Goal: Task Accomplishment & Management: Use online tool/utility

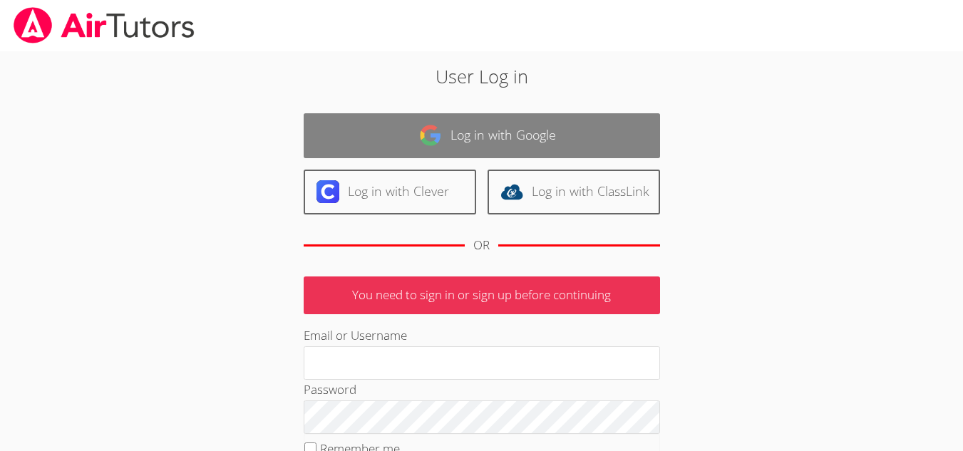
click at [440, 130] on img at bounding box center [430, 135] width 23 height 23
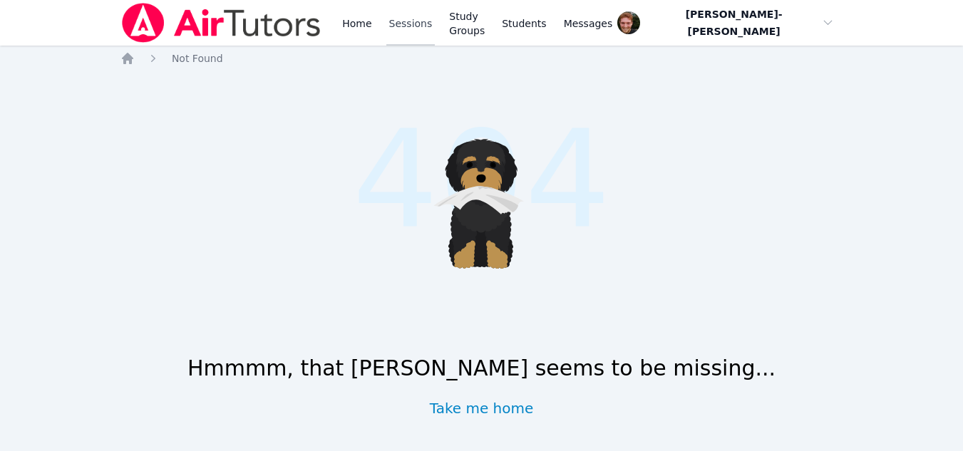
click at [412, 30] on link "Sessions" at bounding box center [411, 23] width 49 height 46
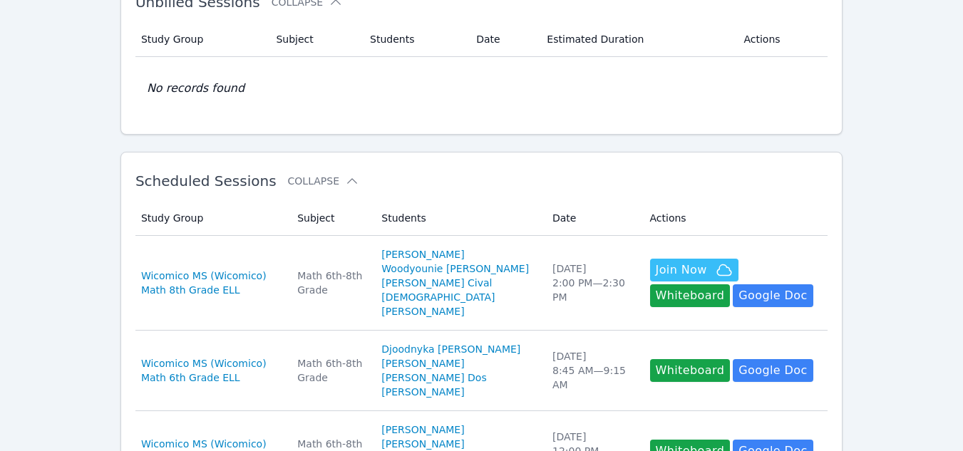
scroll to position [111, 0]
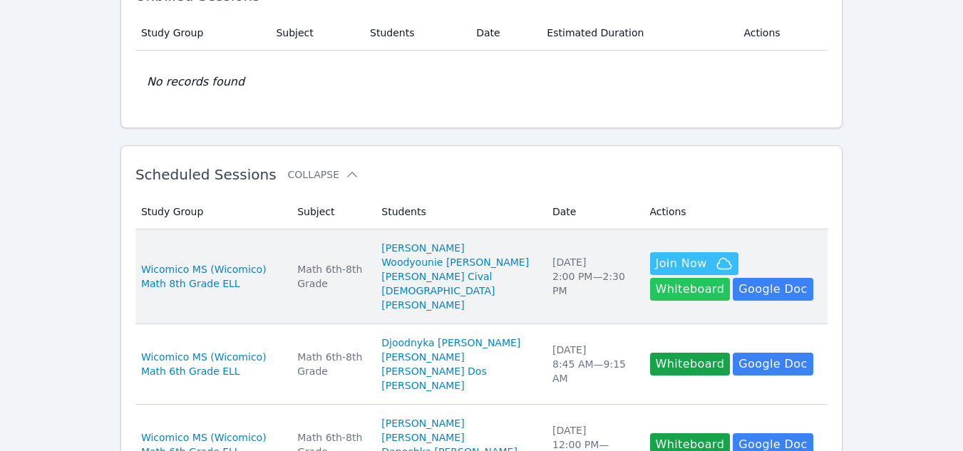
click at [731, 278] on button "Whiteboard" at bounding box center [690, 289] width 81 height 23
click at [659, 255] on span "Join Now" at bounding box center [681, 263] width 51 height 17
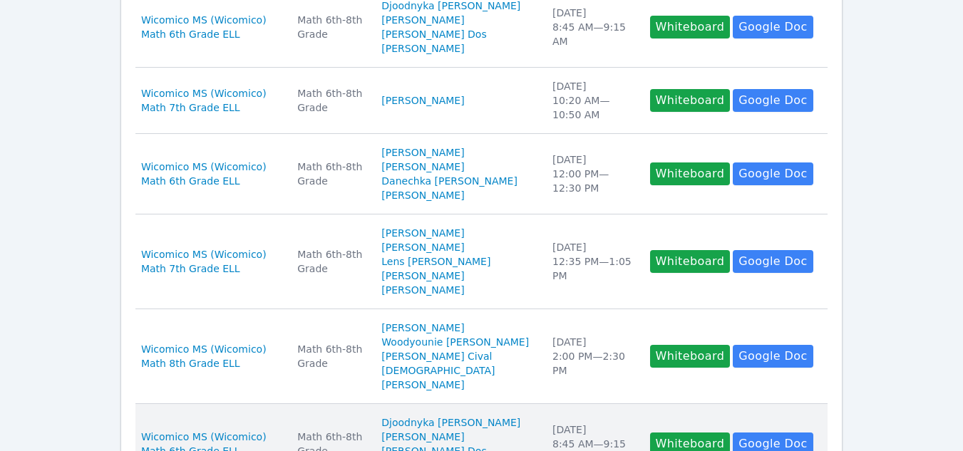
scroll to position [675, 0]
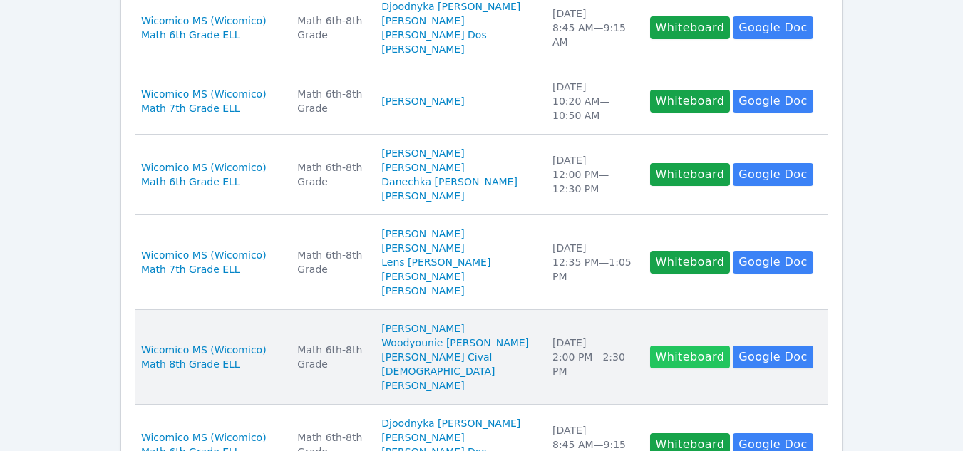
click at [650, 365] on button "Whiteboard" at bounding box center [690, 357] width 81 height 23
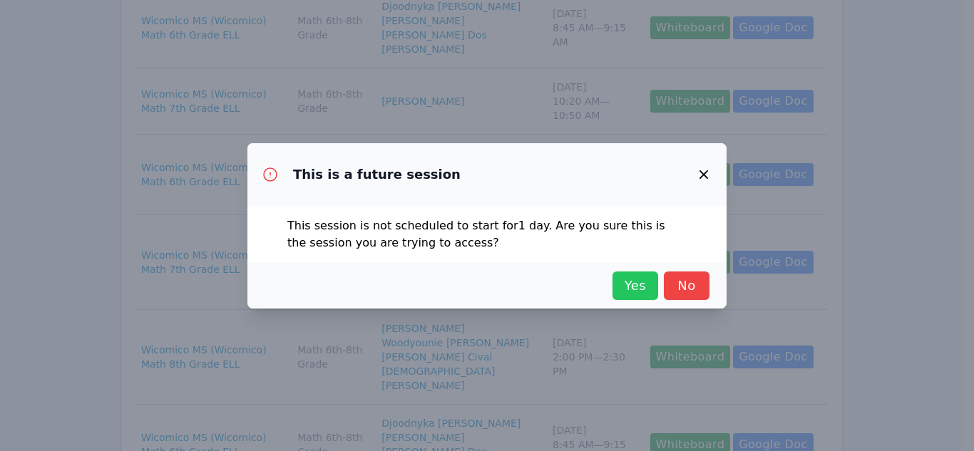
click at [633, 280] on span "Yes" at bounding box center [635, 286] width 31 height 20
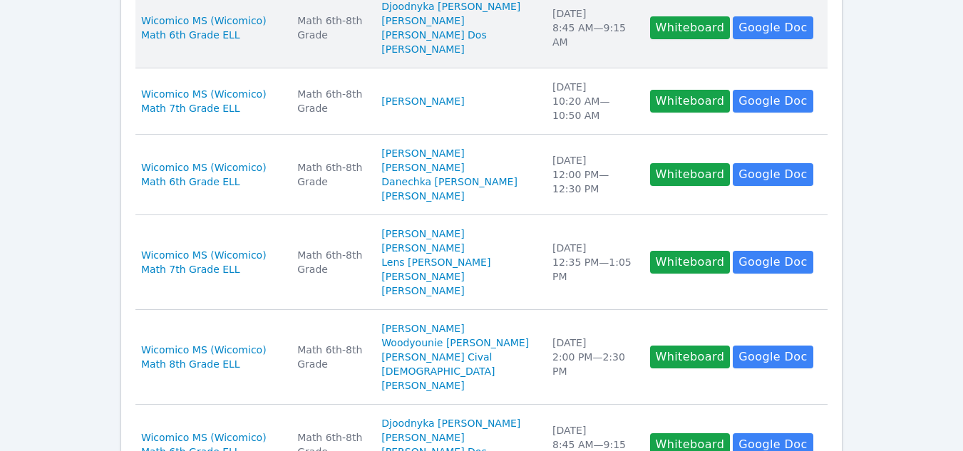
scroll to position [0, 0]
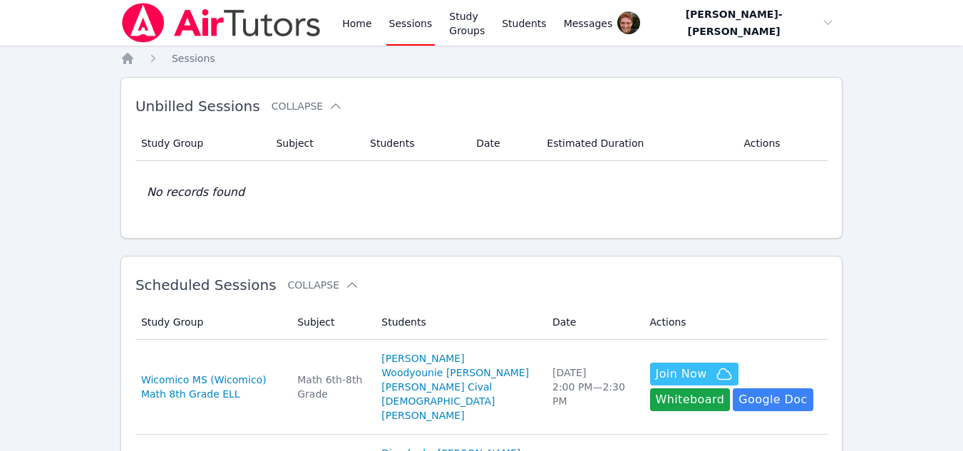
click at [409, 31] on link "Sessions" at bounding box center [411, 23] width 49 height 46
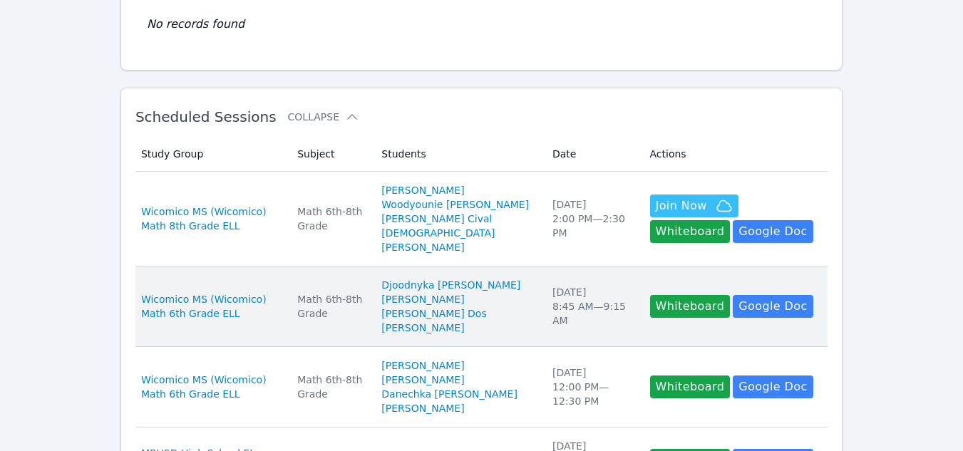
scroll to position [167, 0]
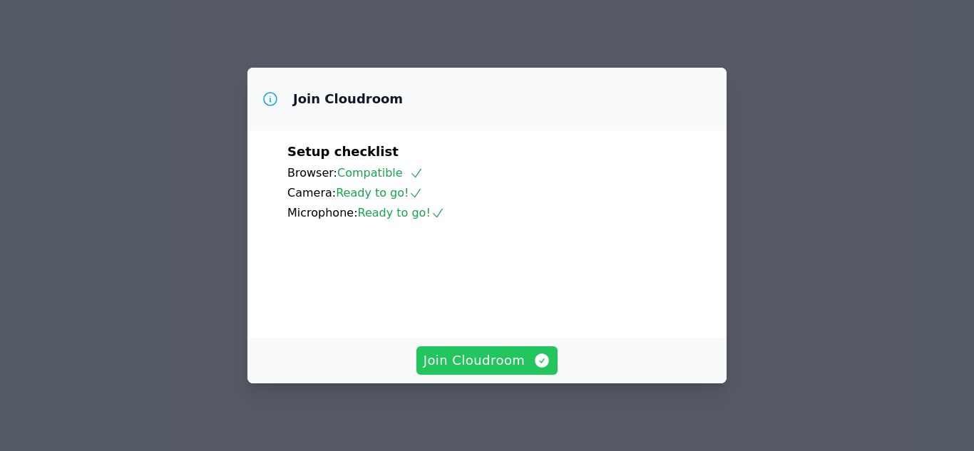
click at [529, 364] on span "Join Cloudroom" at bounding box center [488, 361] width 128 height 20
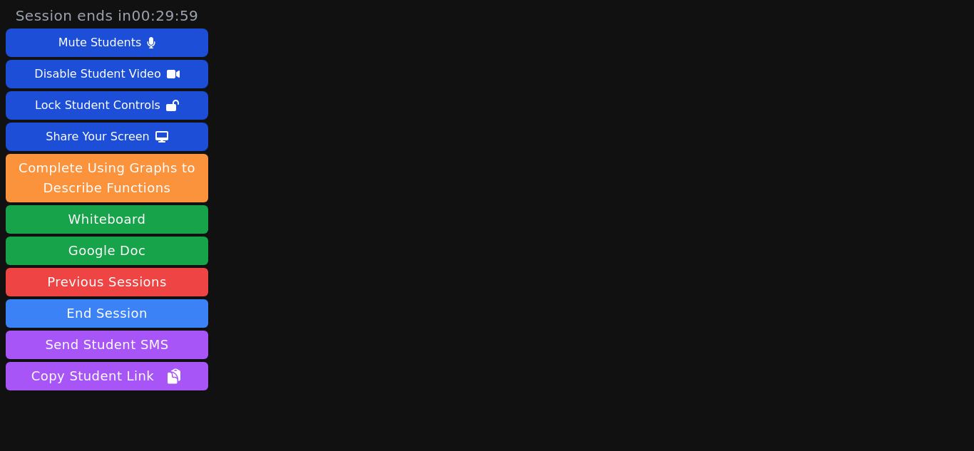
scroll to position [62, 0]
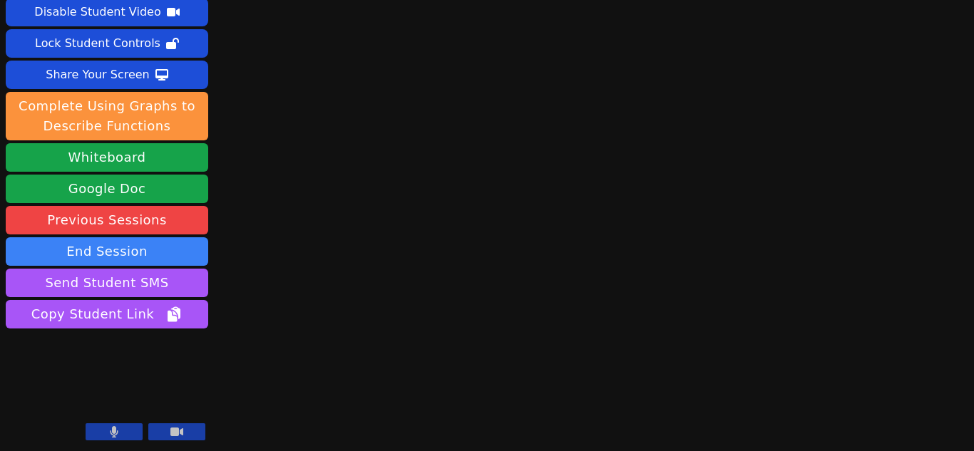
click at [109, 439] on button at bounding box center [114, 432] width 57 height 17
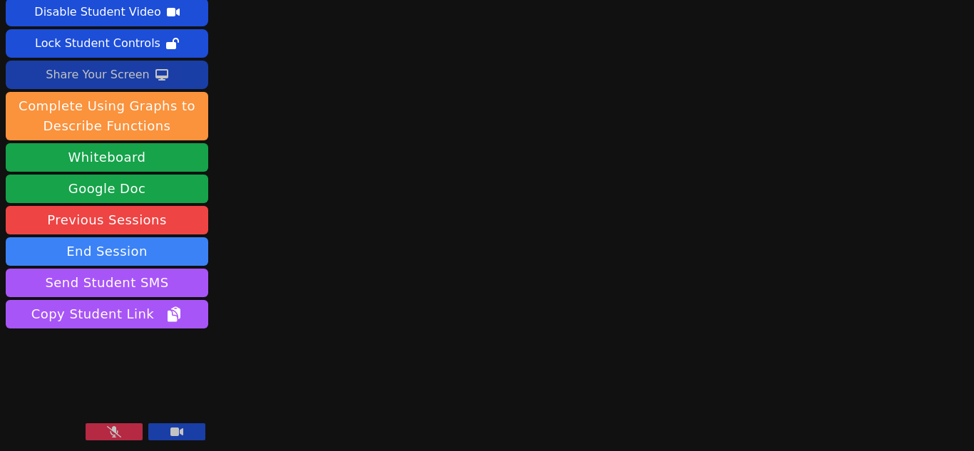
click at [111, 78] on div "Share Your Screen" at bounding box center [98, 74] width 104 height 23
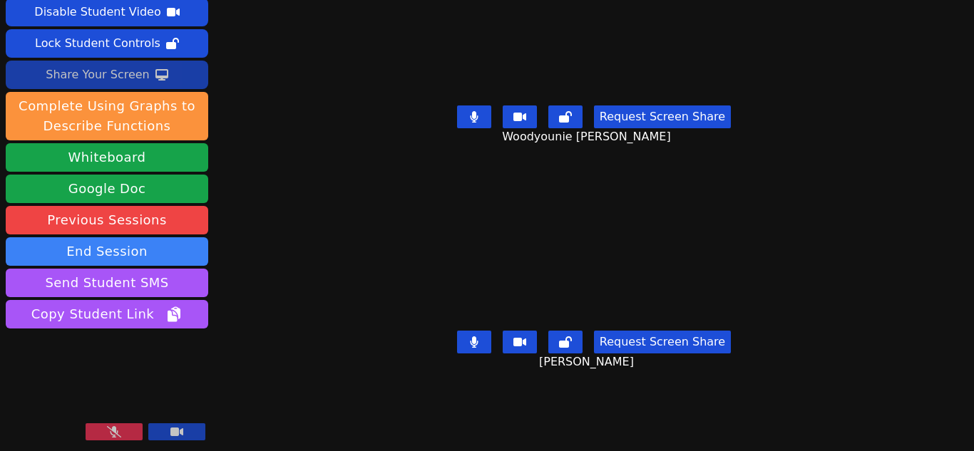
click at [133, 426] on button at bounding box center [114, 432] width 57 height 17
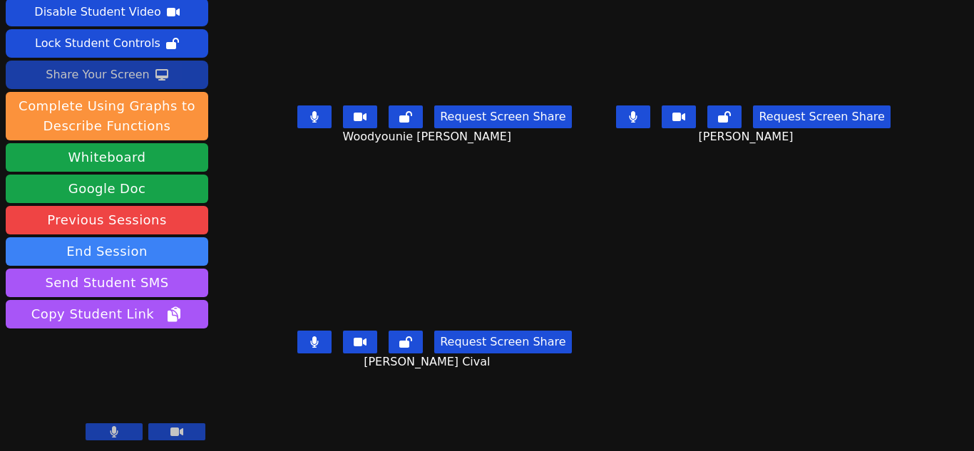
scroll to position [0, 0]
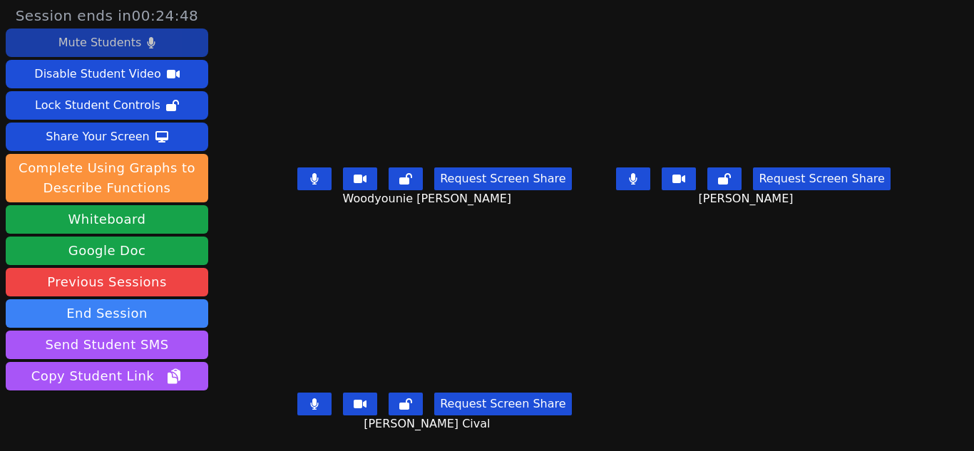
click at [109, 42] on div "Mute Students" at bounding box center [99, 42] width 83 height 23
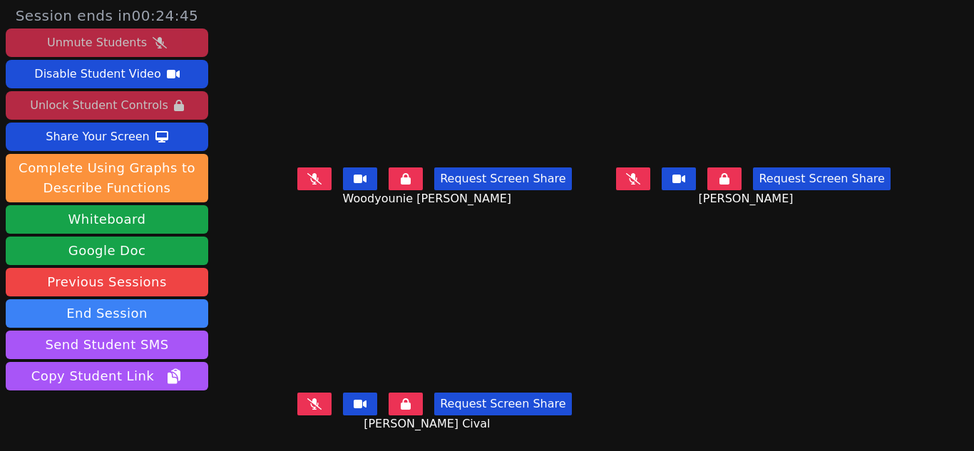
click at [123, 106] on div "Unlock Student Controls" at bounding box center [99, 105] width 138 height 23
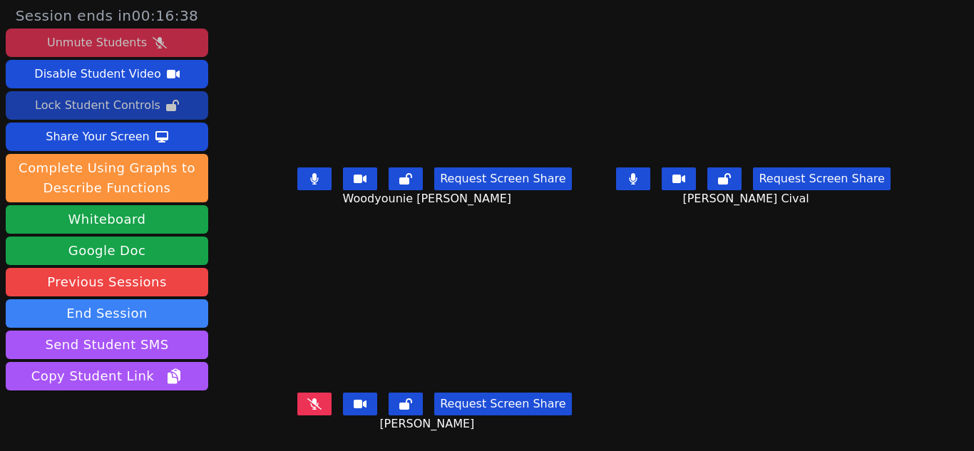
click at [630, 179] on icon at bounding box center [634, 178] width 8 height 11
click at [318, 408] on icon at bounding box center [314, 404] width 14 height 11
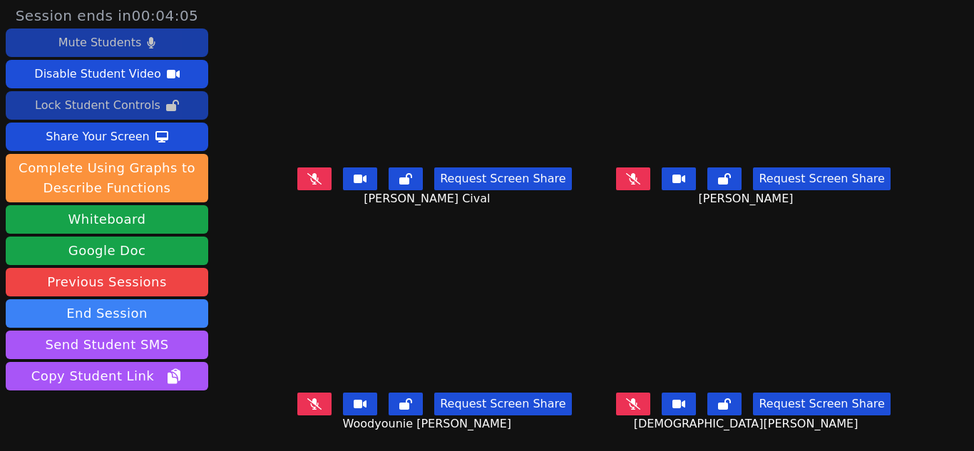
click at [620, 404] on button at bounding box center [633, 404] width 34 height 23
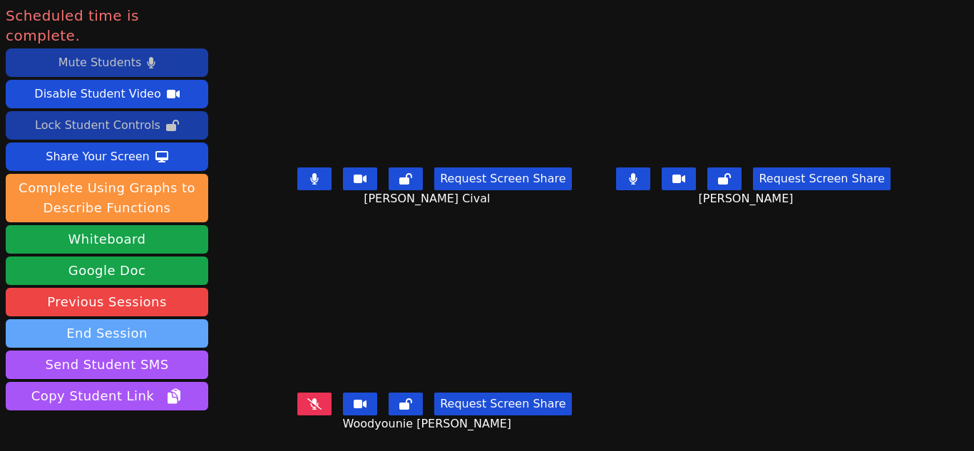
click at [148, 319] on button "End Session" at bounding box center [107, 333] width 203 height 29
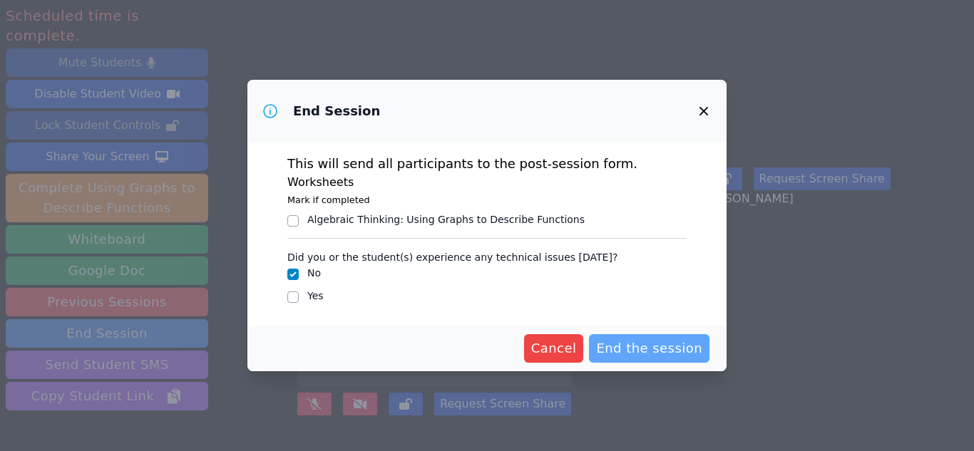
click at [640, 357] on span "End the session" at bounding box center [649, 349] width 106 height 20
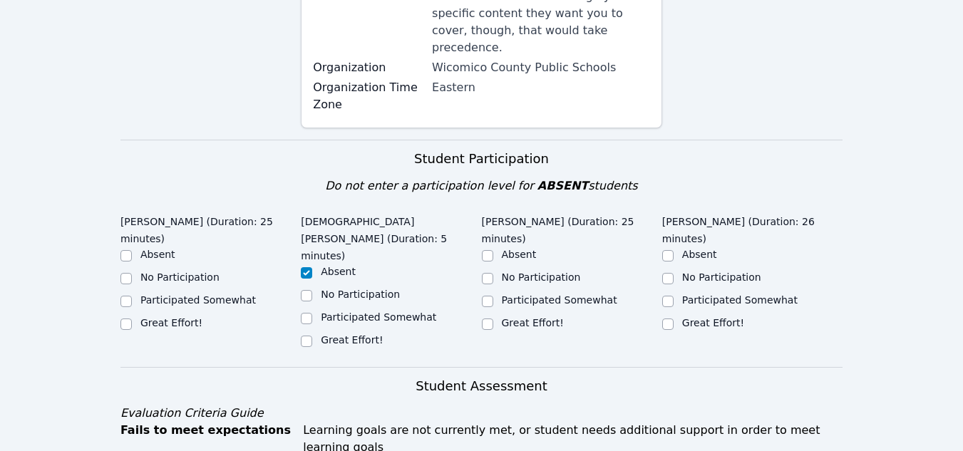
scroll to position [375, 0]
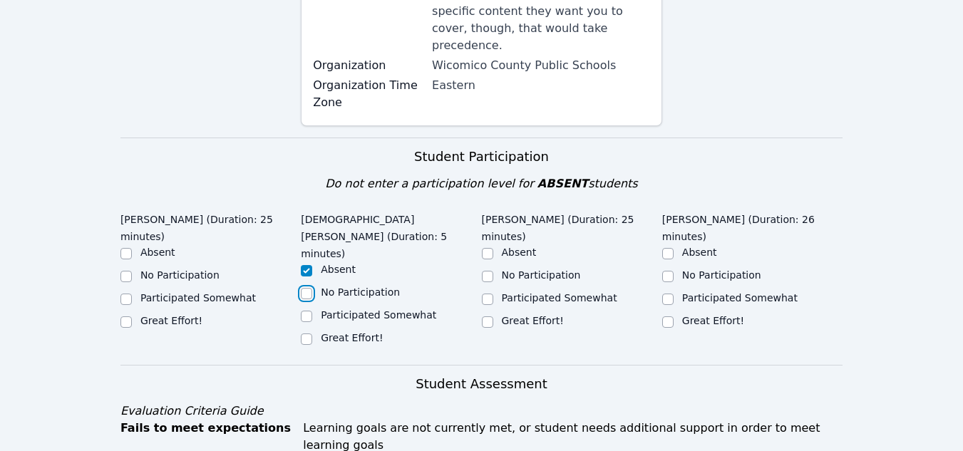
click at [307, 288] on input "No Participation" at bounding box center [306, 293] width 11 height 11
checkbox input "true"
checkbox input "false"
click at [122, 317] on input "Great Effort!" at bounding box center [126, 322] width 11 height 11
checkbox input "true"
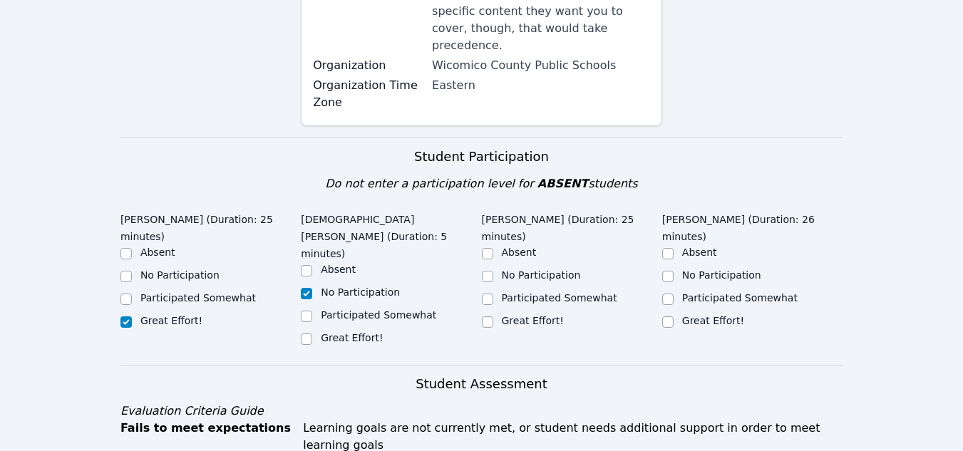
click at [493, 314] on div "Great Effort!" at bounding box center [572, 322] width 180 height 17
click at [491, 317] on input "Great Effort!" at bounding box center [487, 322] width 11 height 11
checkbox input "true"
click at [669, 317] on input "Great Effort!" at bounding box center [668, 322] width 11 height 11
checkbox input "true"
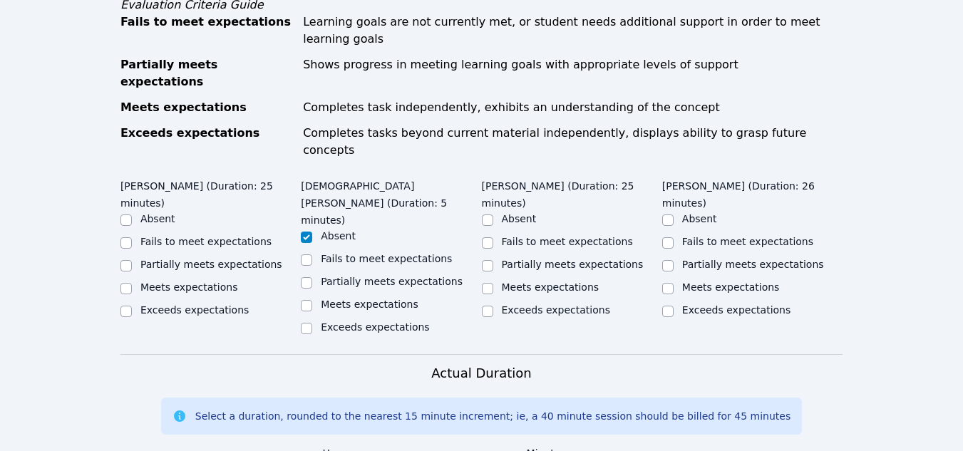
scroll to position [777, 0]
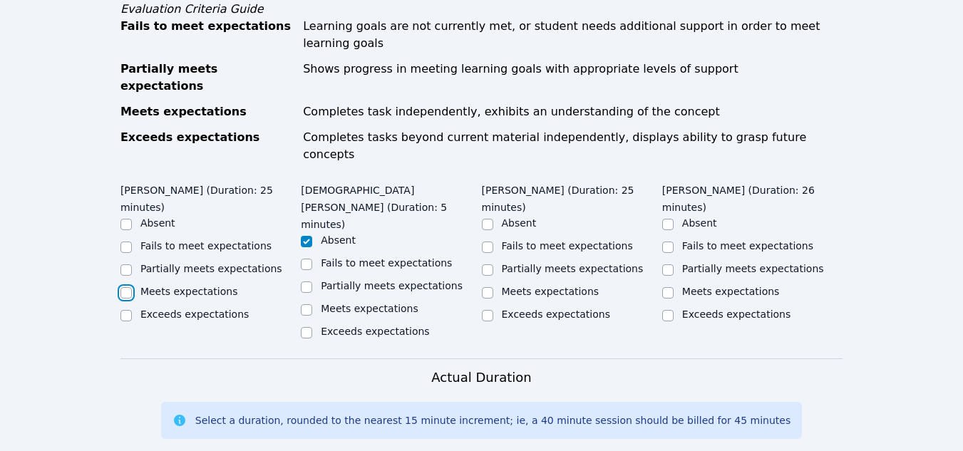
click at [125, 287] on input "Meets expectations" at bounding box center [126, 292] width 11 height 11
checkbox input "true"
click at [490, 287] on input "Meets expectations" at bounding box center [487, 292] width 11 height 11
checkbox input "true"
click at [669, 287] on input "Meets expectations" at bounding box center [668, 292] width 11 height 11
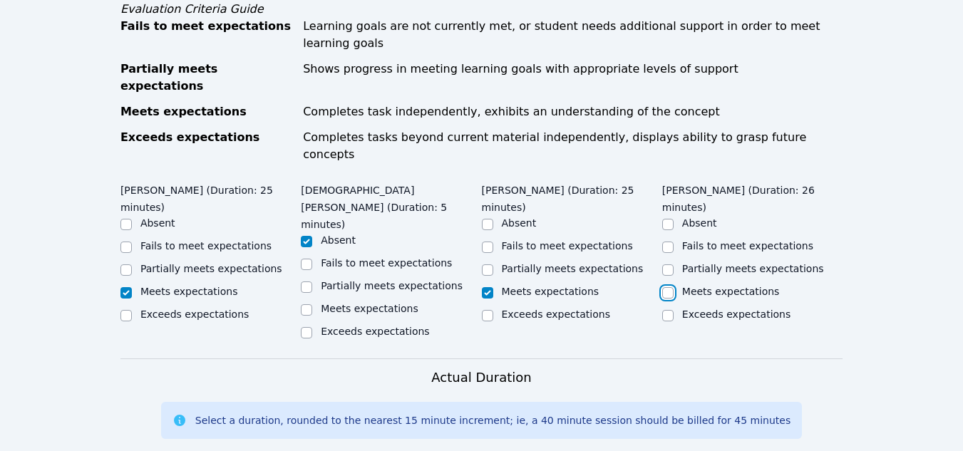
checkbox input "true"
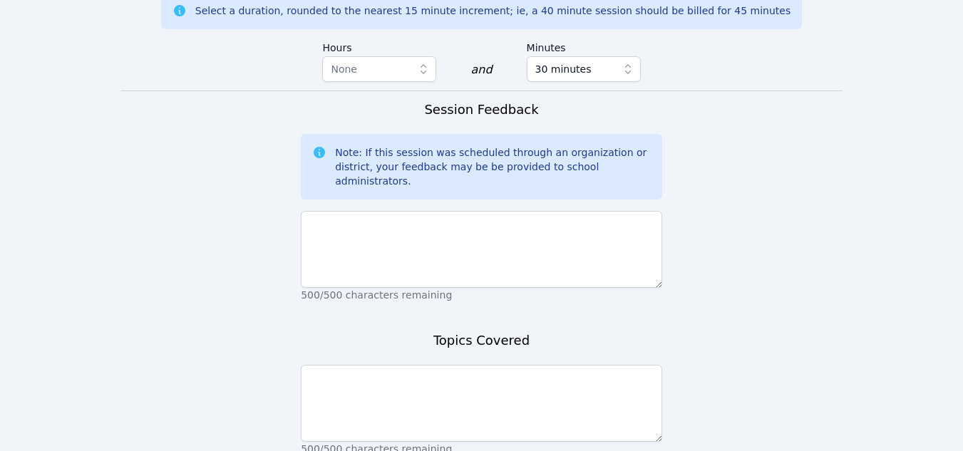
scroll to position [1188, 0]
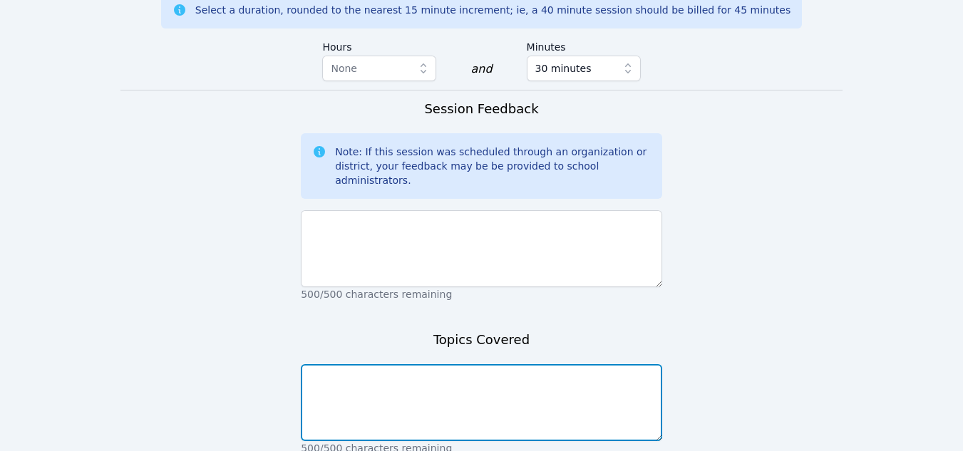
click at [380, 364] on textarea at bounding box center [482, 402] width 362 height 77
type textarea "Translations and Reflections"
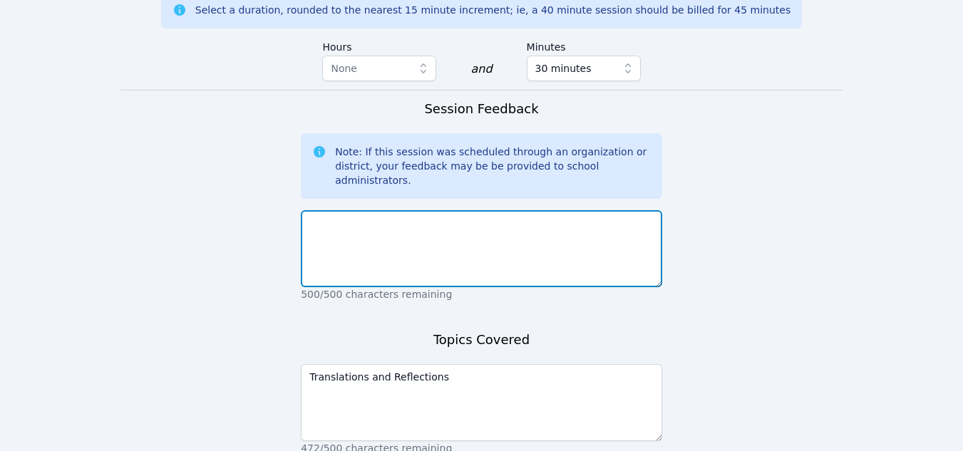
click at [352, 210] on textarea at bounding box center [482, 248] width 362 height 77
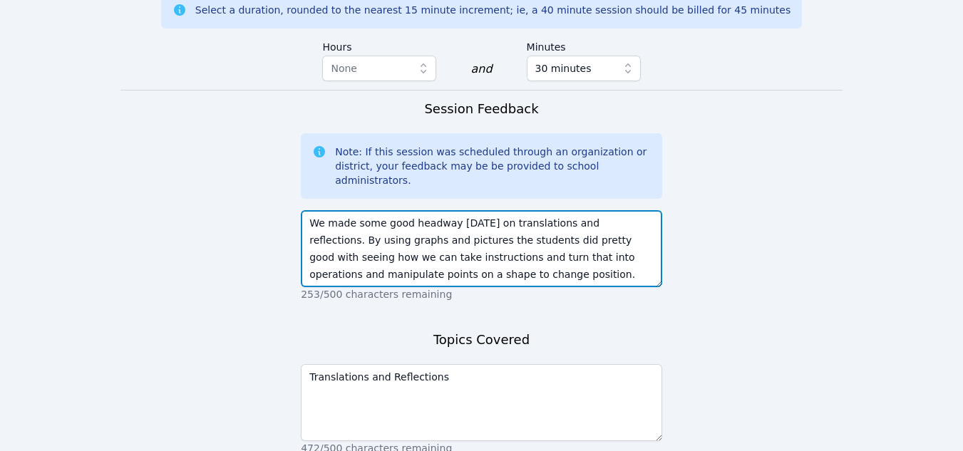
click at [528, 210] on textarea "We made some good headway [DATE] on translations and reflections. By using grap…" at bounding box center [482, 248] width 362 height 77
click at [487, 210] on textarea "We made some good headway [DATE] on translations and reflections. By using grap…" at bounding box center [482, 248] width 362 height 77
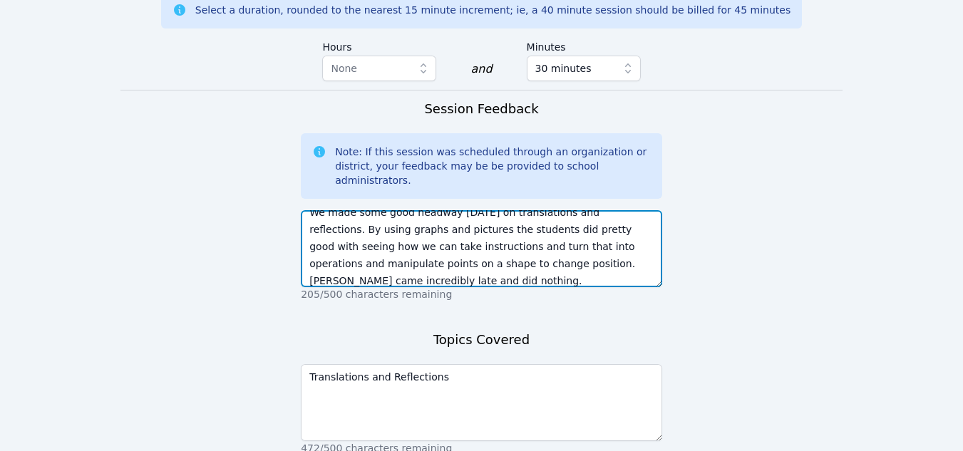
click at [464, 210] on textarea "We made some good headway [DATE] on translations and reflections. By using grap…" at bounding box center [482, 248] width 362 height 77
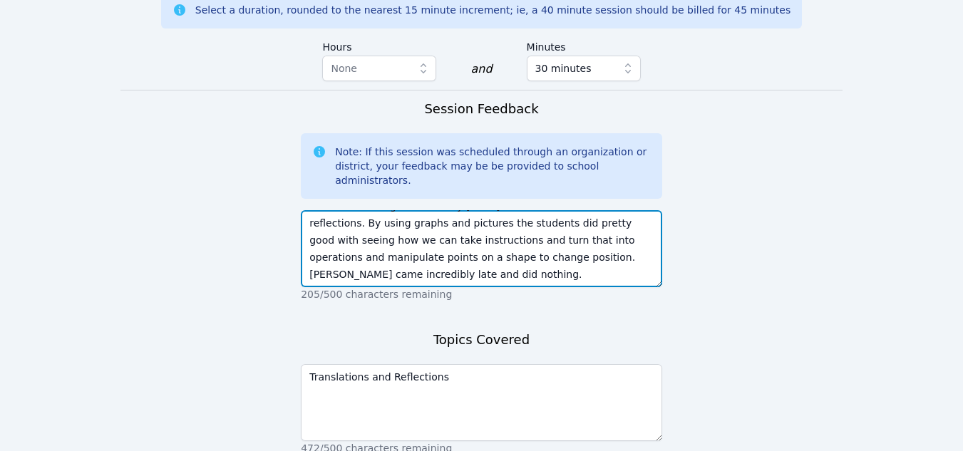
drag, startPoint x: 530, startPoint y: 160, endPoint x: 280, endPoint y: 173, distance: 250.6
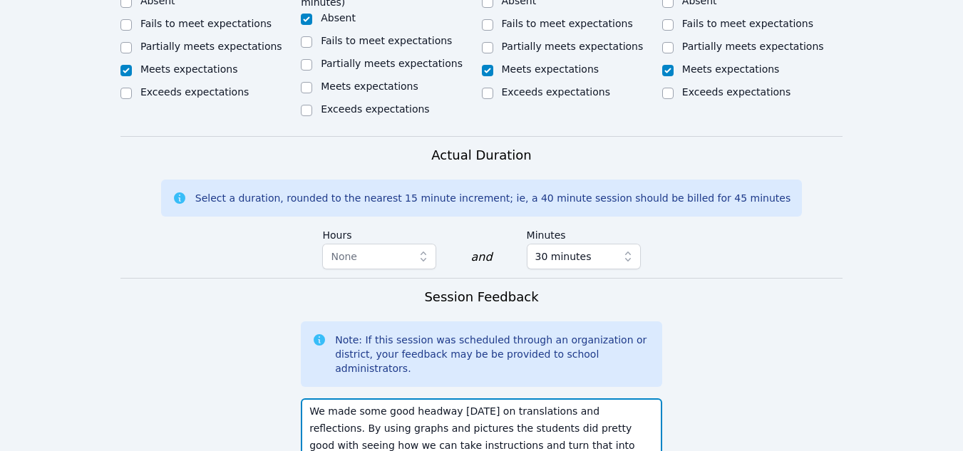
scroll to position [1021, 0]
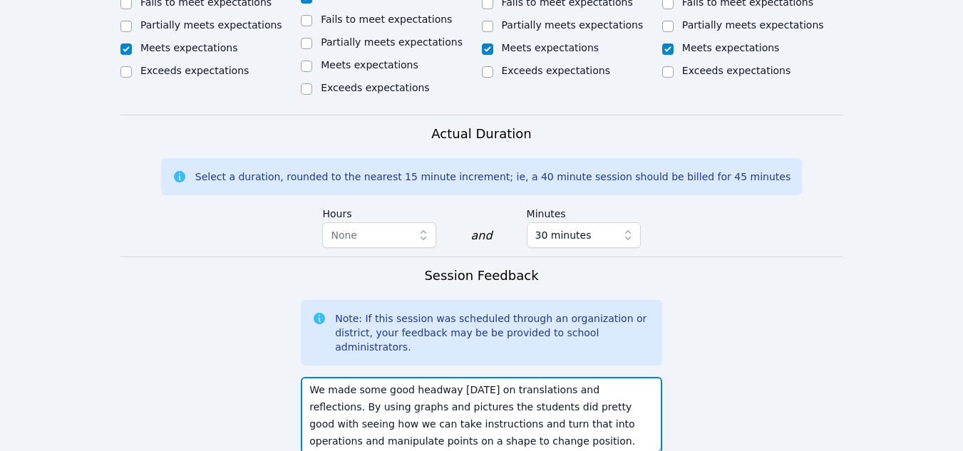
click at [308, 377] on textarea "We made some good headway [DATE] on translations and reflections. By using grap…" at bounding box center [482, 415] width 362 height 77
paste textarea "[PERSON_NAME] came incredibly late and did nothing."
drag, startPoint x: 494, startPoint y: 277, endPoint x: 520, endPoint y: 278, distance: 25.7
click at [520, 377] on textarea "[PERSON_NAME] came incredibly late and did nothing. We made some good headway […" at bounding box center [482, 415] width 362 height 77
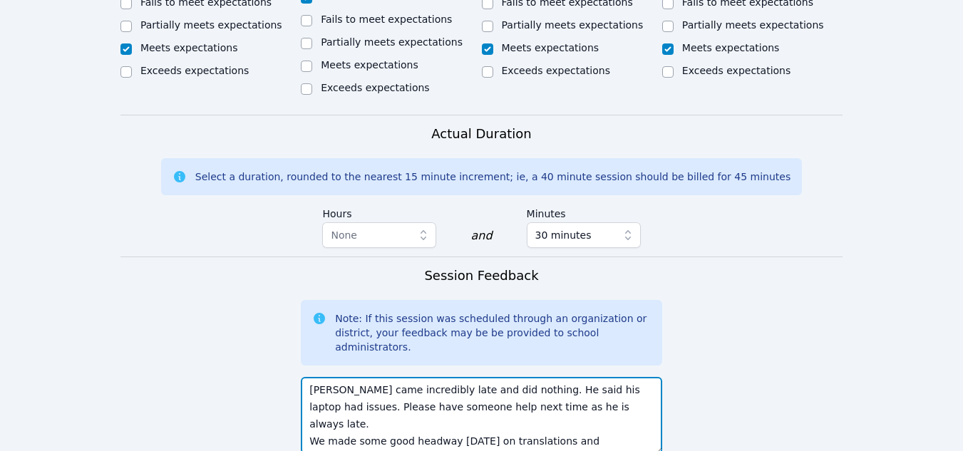
click at [574, 377] on textarea "[PERSON_NAME] came incredibly late and did nothing. He said his laptop had issu…" at bounding box center [482, 415] width 362 height 77
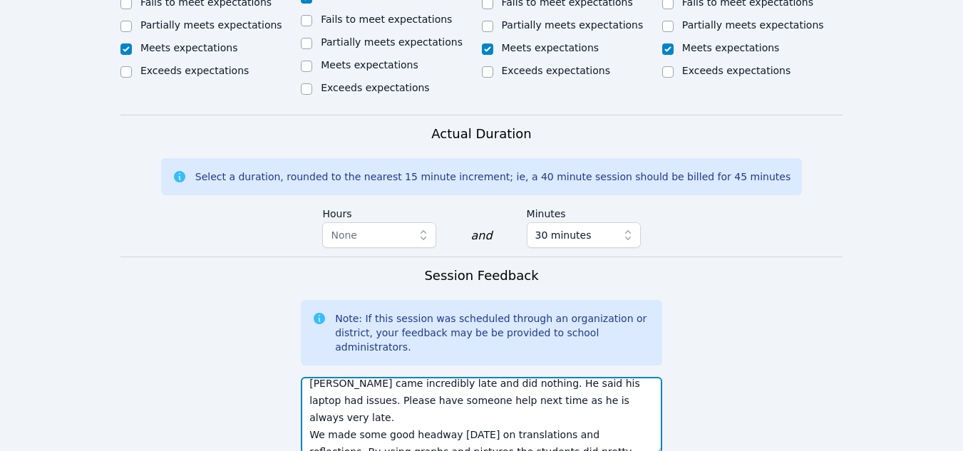
scroll to position [7, 0]
click at [462, 377] on textarea "[PERSON_NAME] came incredibly late and did nothing. He said his laptop had issu…" at bounding box center [482, 415] width 362 height 77
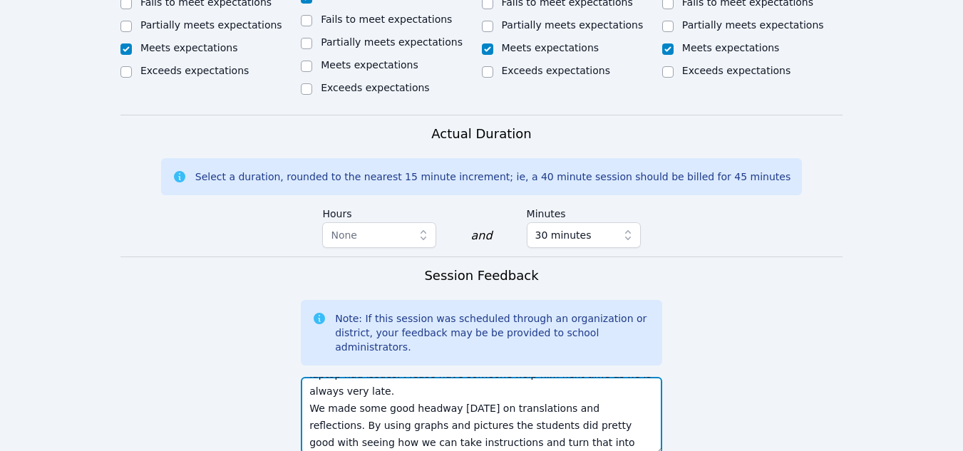
scroll to position [34, 0]
click at [466, 377] on textarea "[PERSON_NAME] came incredibly late and did nothing. He said his laptop had issu…" at bounding box center [482, 415] width 362 height 77
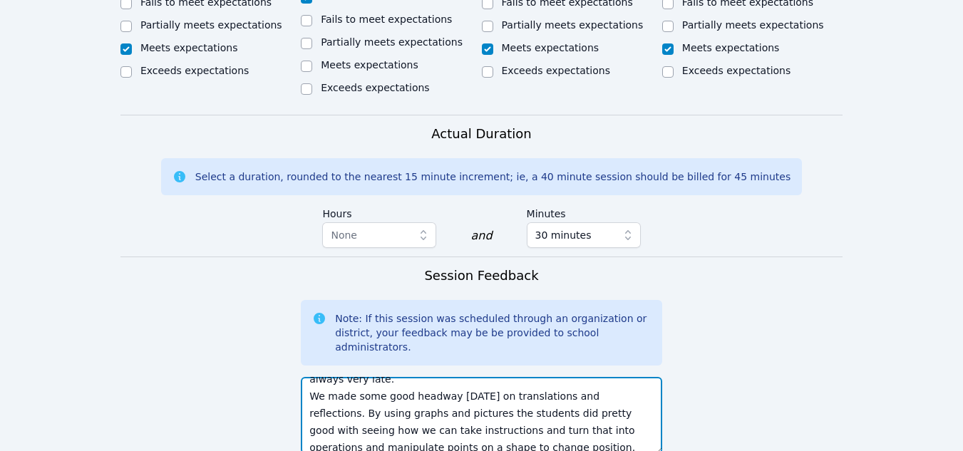
click at [449, 377] on textarea "[PERSON_NAME] came incredibly late and did nothing. He said his laptop had issu…" at bounding box center [482, 415] width 362 height 77
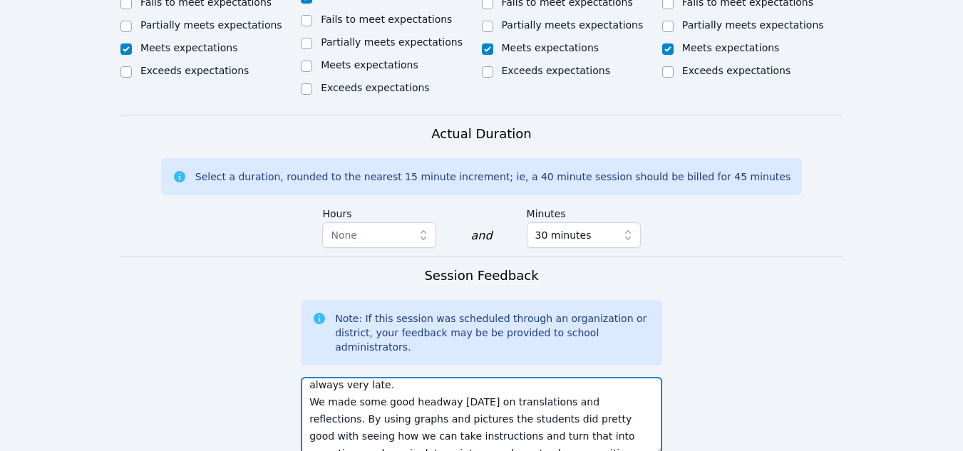
scroll to position [39, 0]
click at [524, 377] on textarea "[PERSON_NAME] came incredibly late and did nothing. He said his laptop had issu…" at bounding box center [482, 415] width 362 height 77
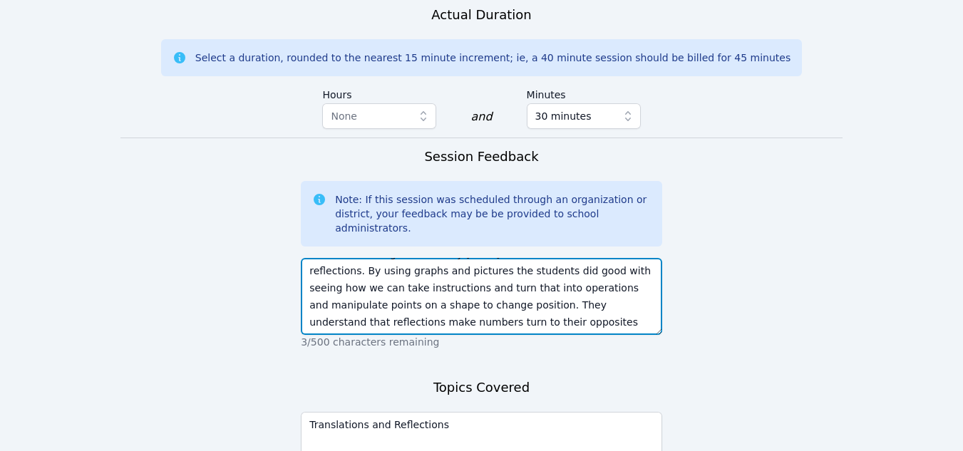
scroll to position [1147, 0]
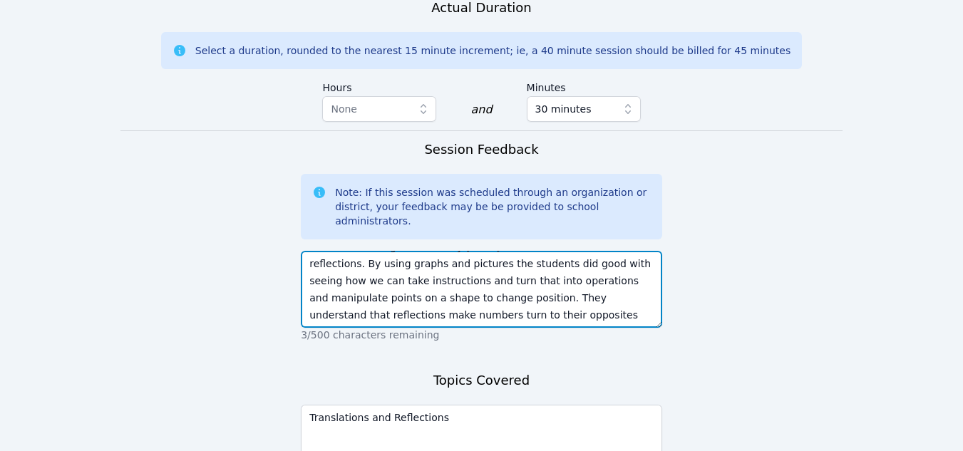
type textarea "[PERSON_NAME] came incredibly late and did nothing. He said his laptop had issu…"
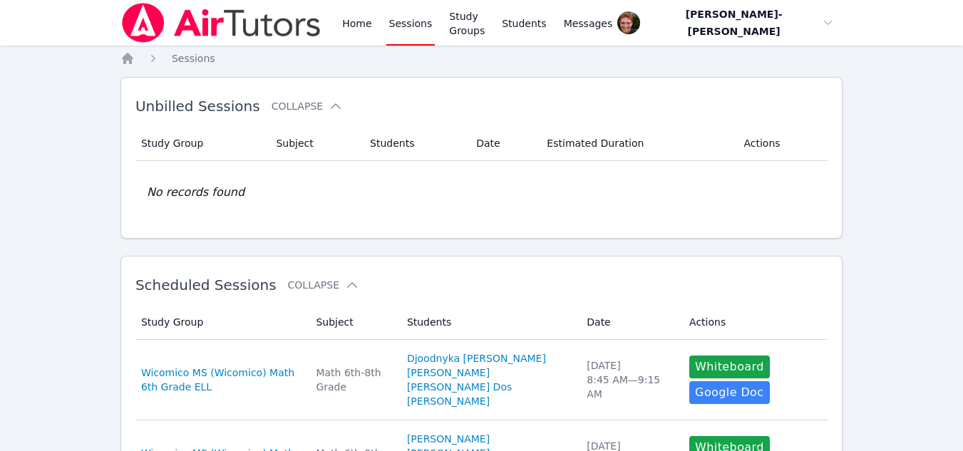
click at [410, 24] on link "Sessions" at bounding box center [411, 23] width 49 height 46
